Goal: Task Accomplishment & Management: Manage account settings

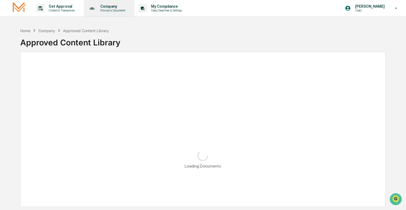
click at [108, 8] on p "Company" at bounding box center [112, 6] width 32 height 4
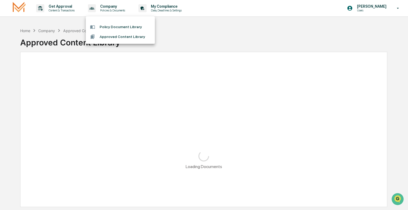
click at [60, 6] on div at bounding box center [204, 105] width 408 height 210
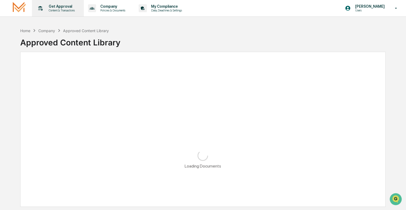
click at [60, 7] on p "Get Approval" at bounding box center [60, 6] width 33 height 4
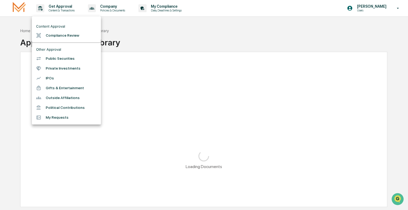
drag, startPoint x: 223, startPoint y: 70, endPoint x: 323, endPoint y: 37, distance: 105.1
click at [223, 70] on div at bounding box center [204, 105] width 408 height 210
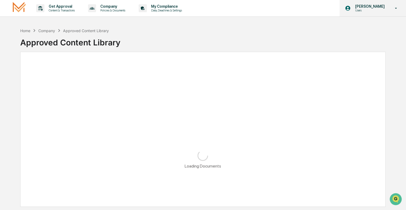
click at [366, 14] on div "[PERSON_NAME] Users" at bounding box center [372, 8] width 66 height 16
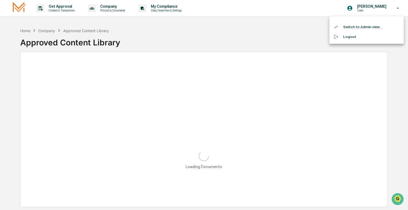
click at [362, 27] on li "Switch to Admin view..." at bounding box center [367, 27] width 74 height 10
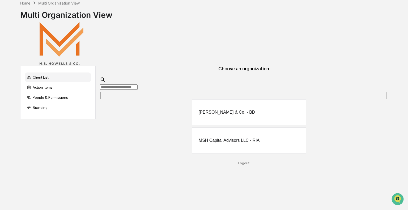
click at [236, 110] on div "[PERSON_NAME] & Co. - BD" at bounding box center [227, 112] width 57 height 5
